Goal: Task Accomplishment & Management: Manage account settings

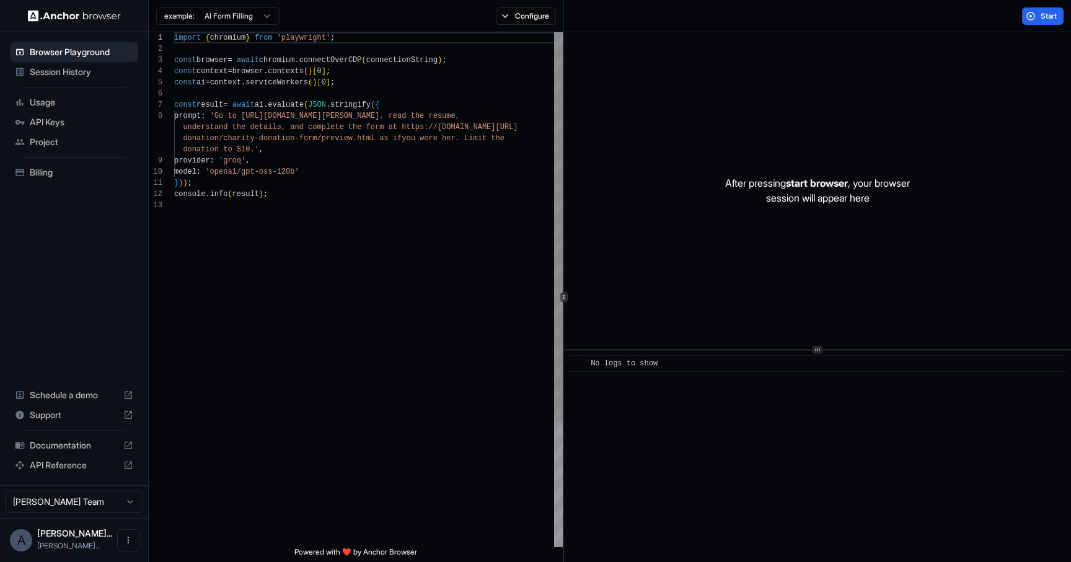
scroll to position [78, 0]
click at [69, 169] on span "Billing" at bounding box center [82, 172] width 104 height 12
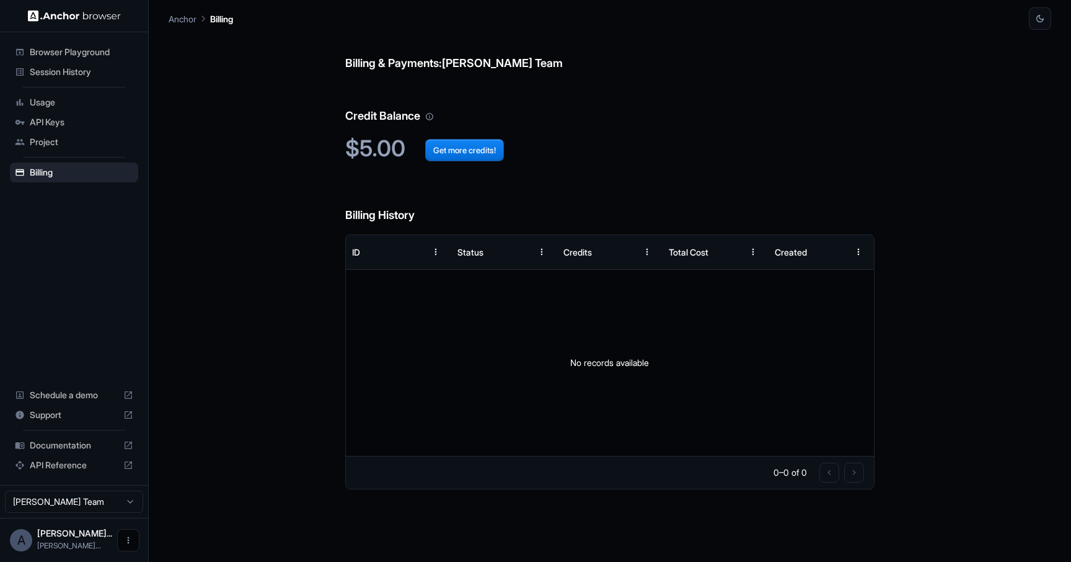
click at [126, 532] on button "Open menu" at bounding box center [128, 540] width 22 height 22
click at [96, 543] on div at bounding box center [104, 540] width 50 height 12
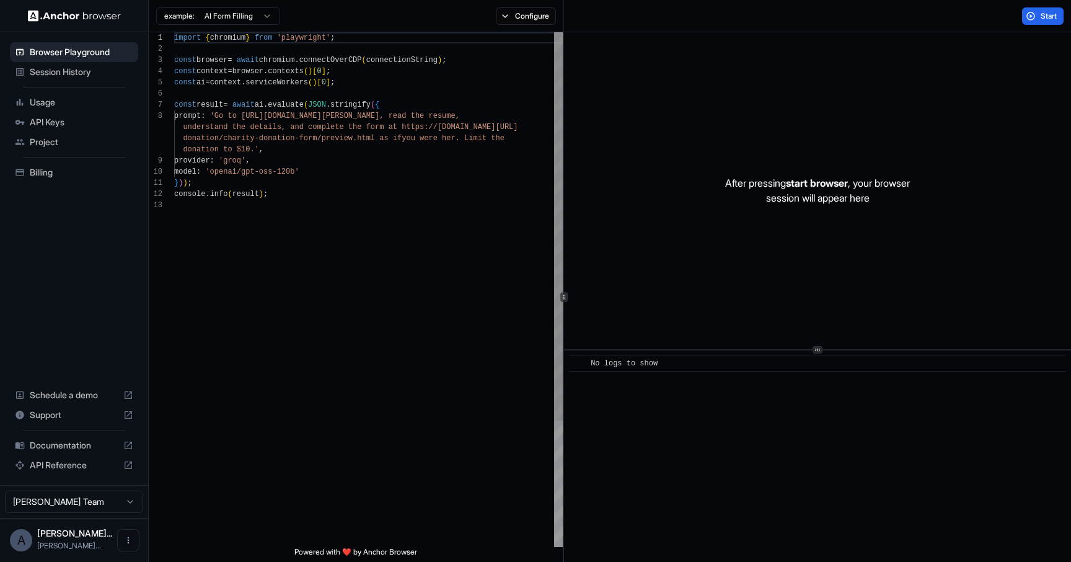
scroll to position [78, 0]
click at [125, 540] on icon "Open menu" at bounding box center [128, 540] width 10 height 10
